Goal: Transaction & Acquisition: Purchase product/service

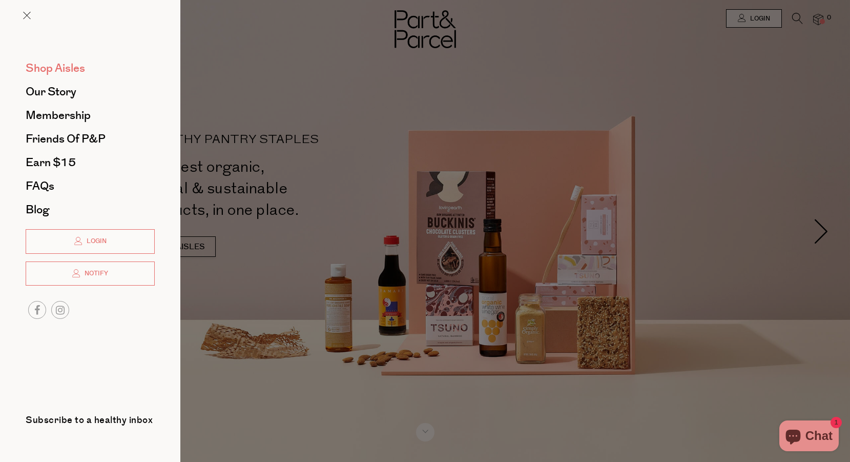
click at [57, 65] on span "Shop Aisles" at bounding box center [55, 68] width 59 height 16
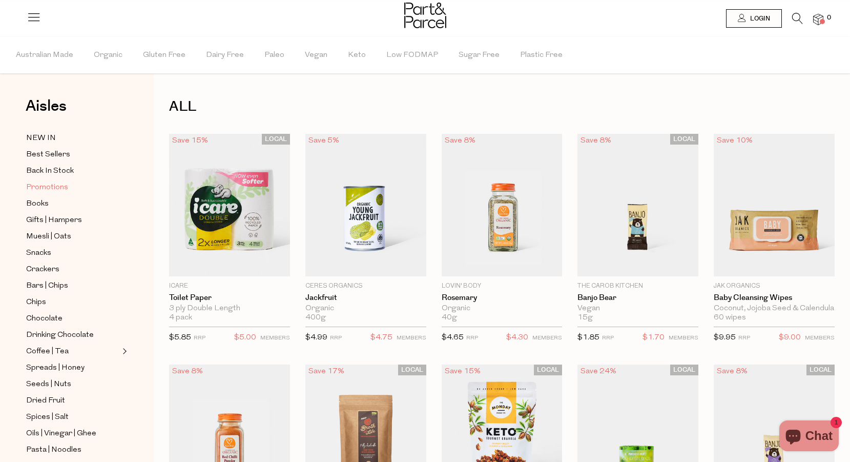
click at [56, 190] on span "Promotions" at bounding box center [47, 187] width 42 height 12
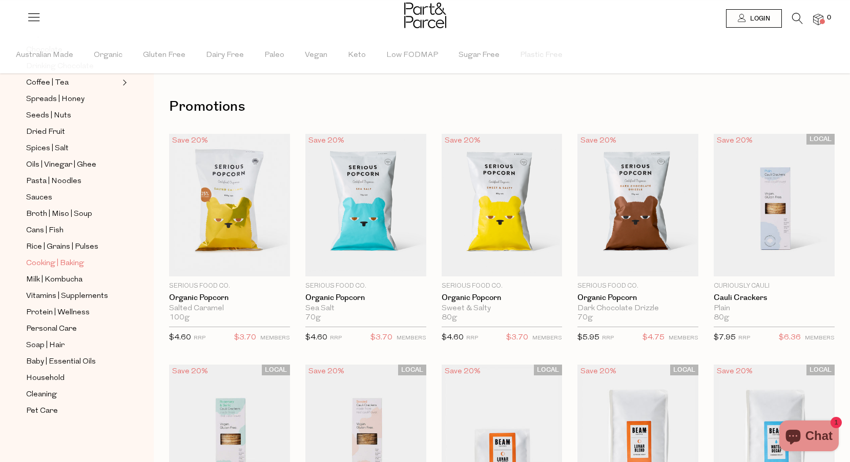
scroll to position [268, 0]
click at [67, 243] on span "Rice | Grains | Pulses" at bounding box center [62, 247] width 72 height 12
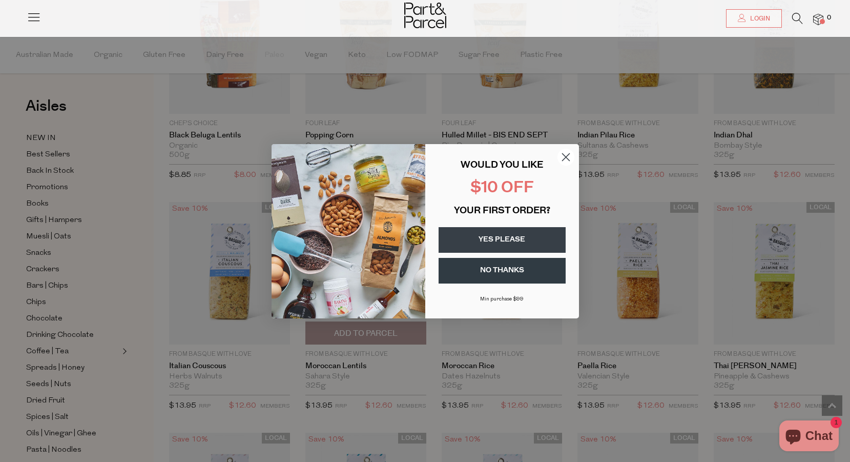
scroll to position [1273, 0]
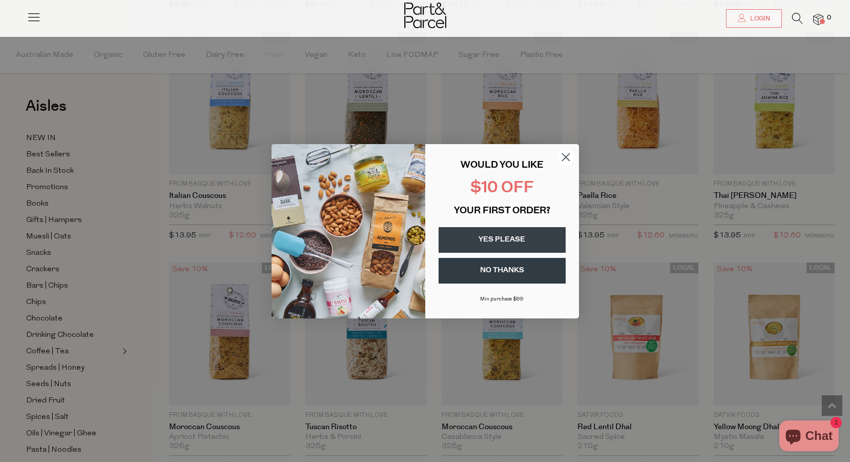
click at [566, 153] on circle "Close dialog" at bounding box center [565, 156] width 17 height 17
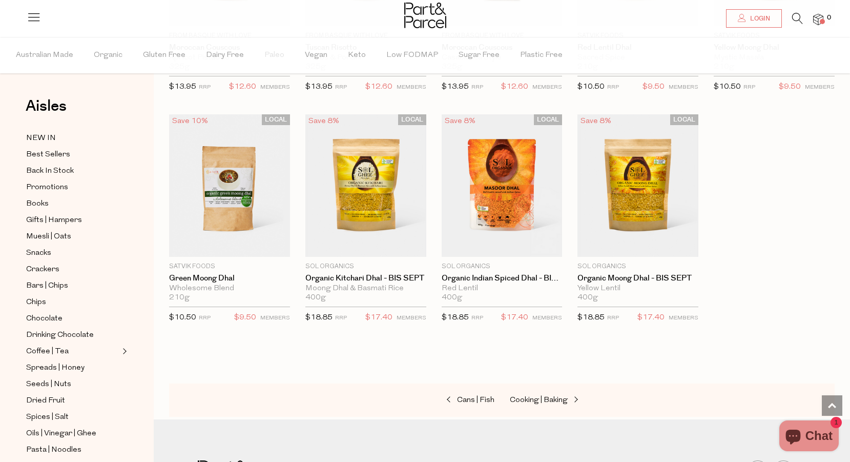
scroll to position [1683, 0]
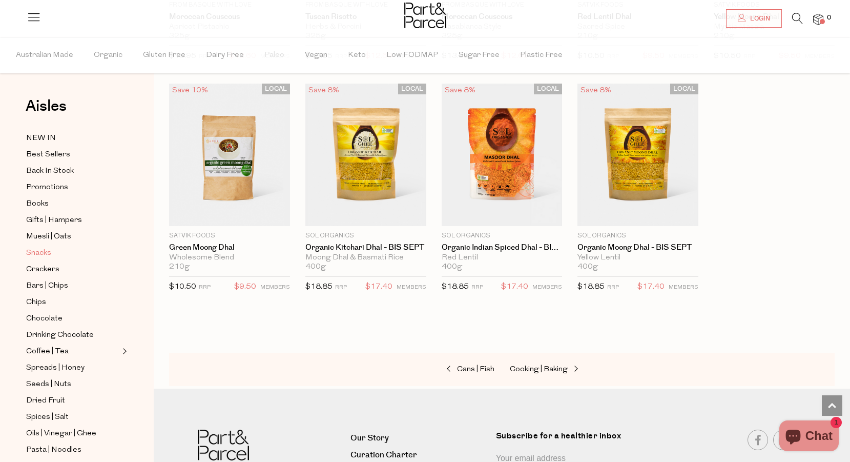
click at [45, 254] on span "Snacks" at bounding box center [38, 253] width 25 height 12
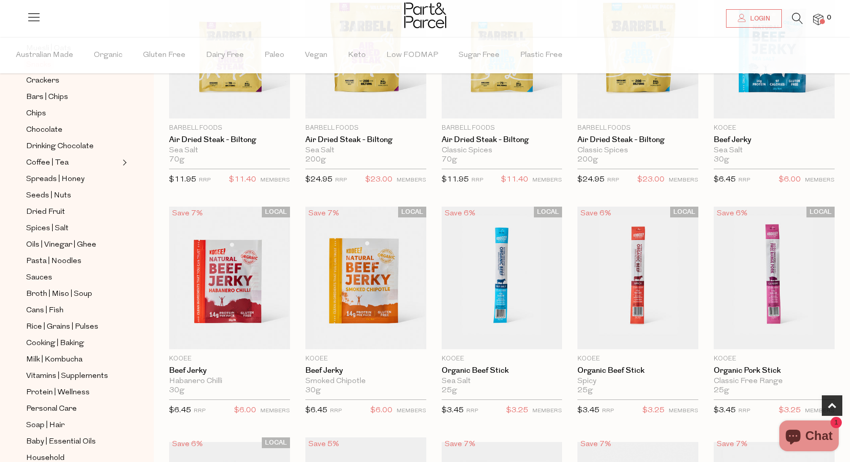
scroll to position [160, 0]
